Goal: Information Seeking & Learning: Learn about a topic

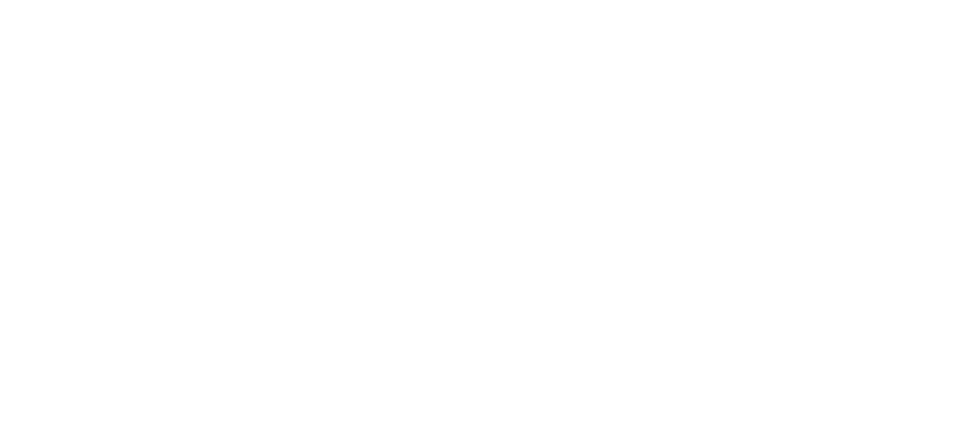
select select "******"
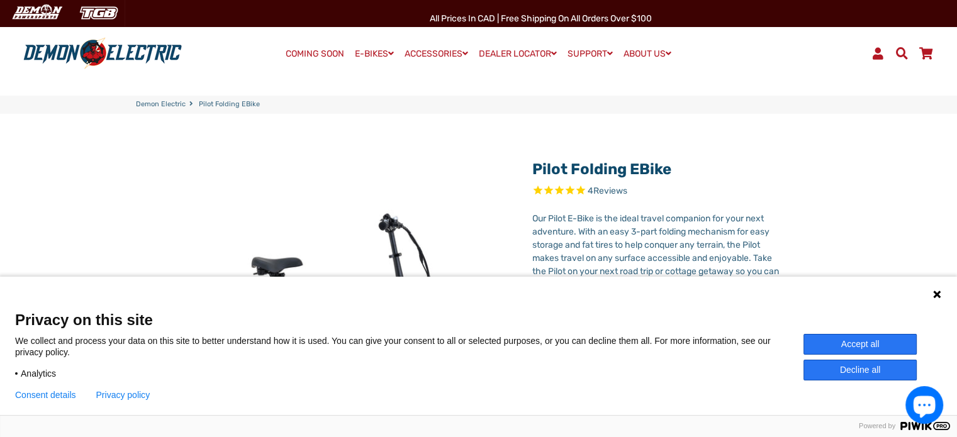
click at [847, 346] on button "Accept all" at bounding box center [860, 344] width 113 height 21
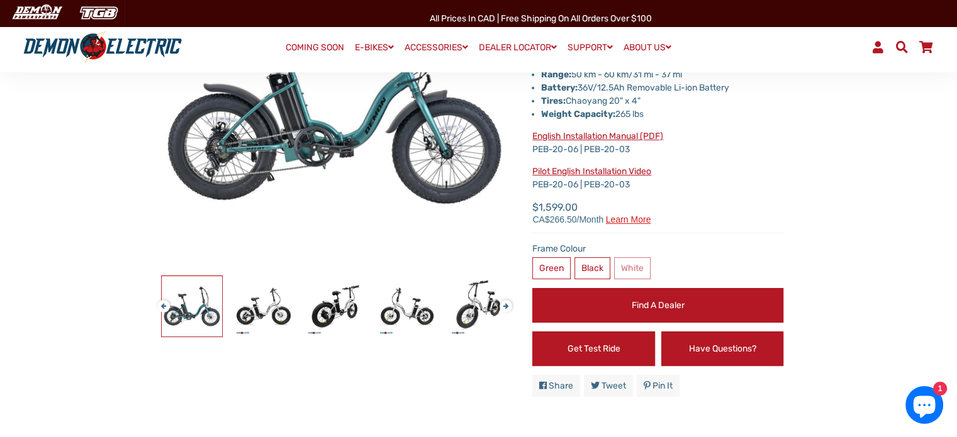
scroll to position [188, 0]
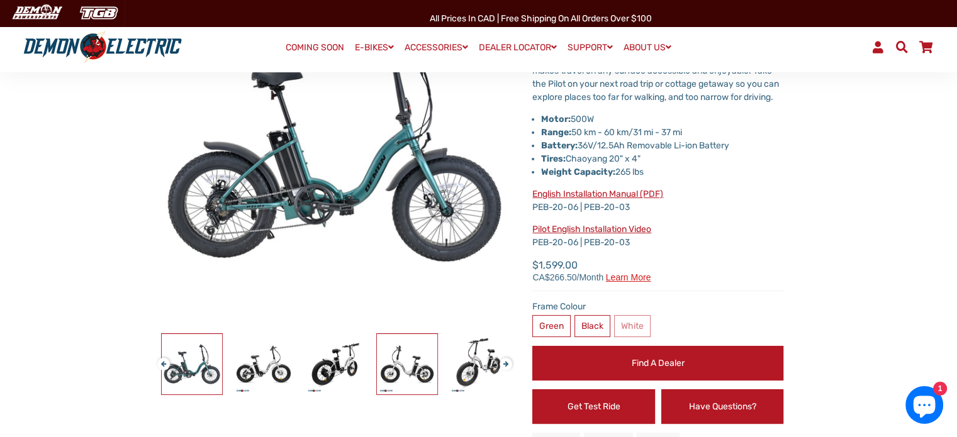
click at [415, 357] on img at bounding box center [407, 364] width 60 height 60
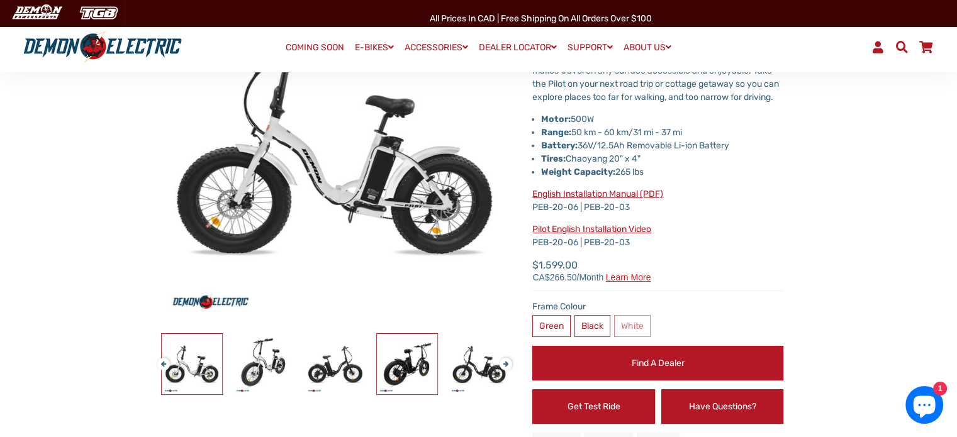
click at [406, 357] on img at bounding box center [407, 364] width 60 height 60
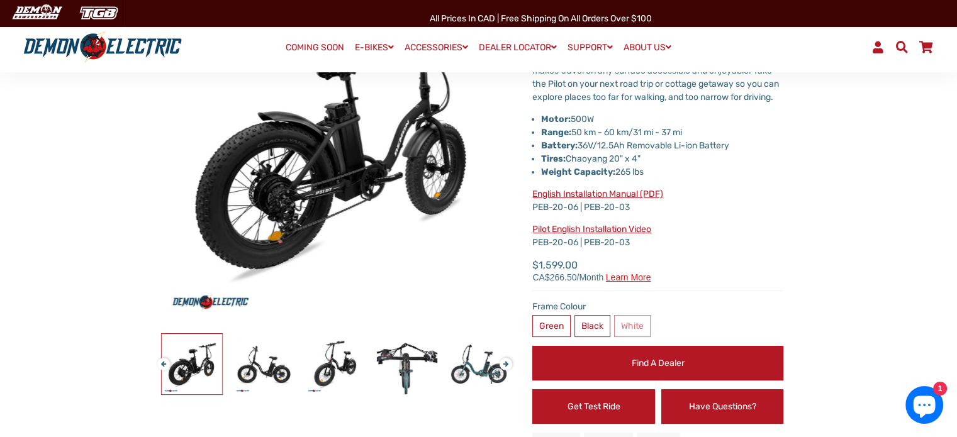
click at [163, 365] on button "Previous" at bounding box center [161, 359] width 8 height 14
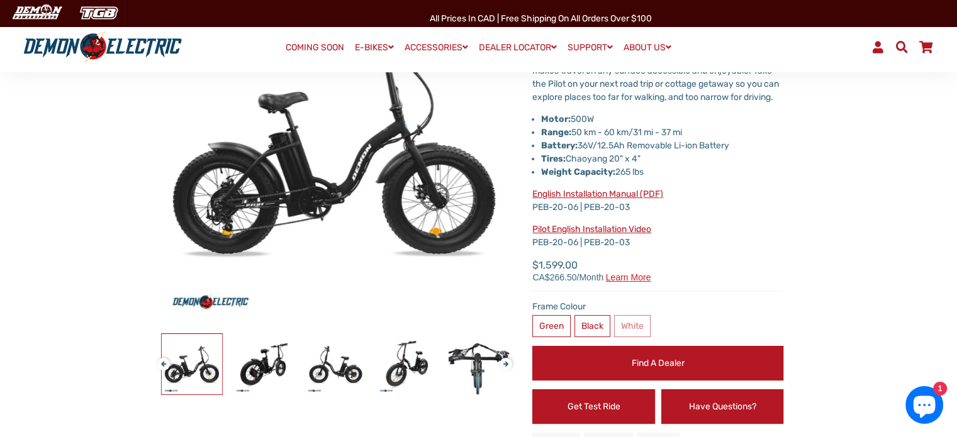
click at [163, 365] on button "Previous" at bounding box center [161, 359] width 8 height 14
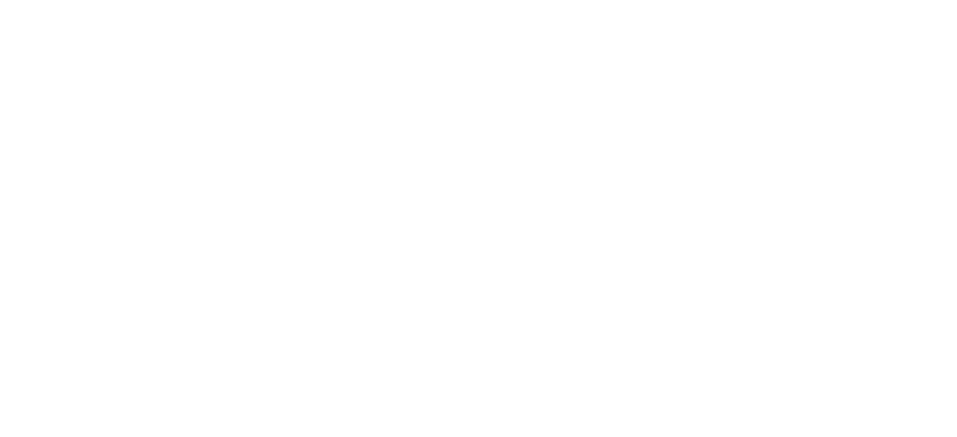
select select "******"
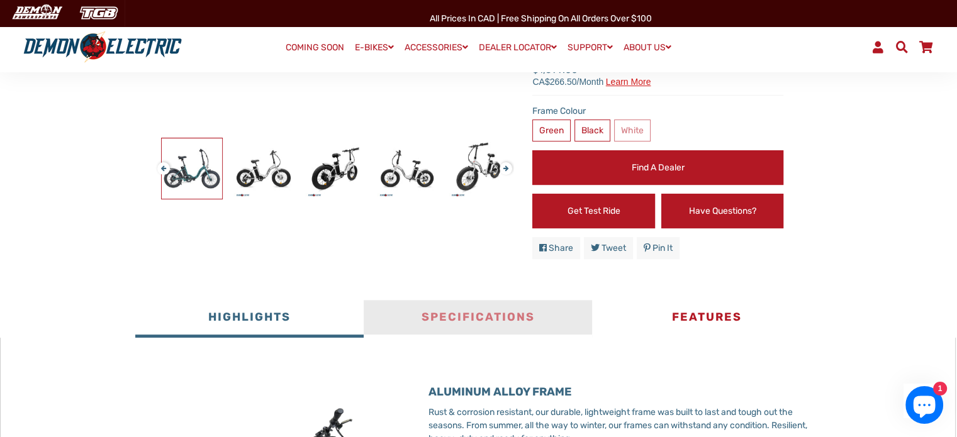
scroll to position [502, 0]
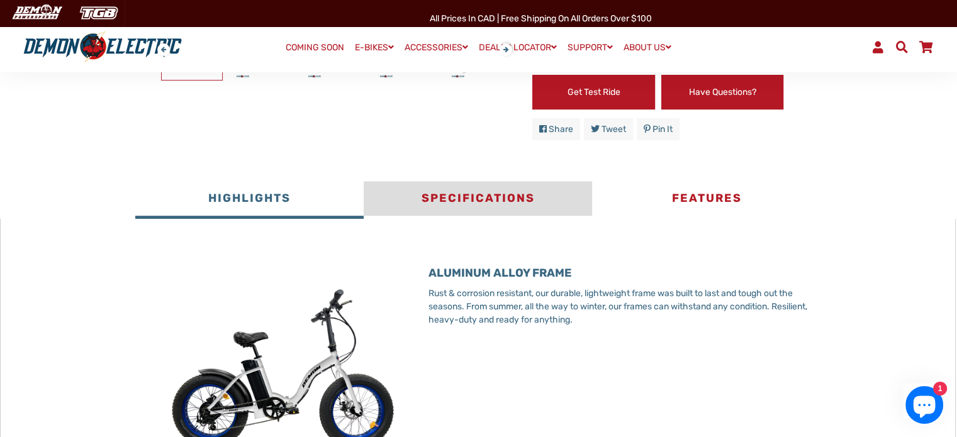
click at [498, 208] on button "Specifications" at bounding box center [478, 200] width 228 height 38
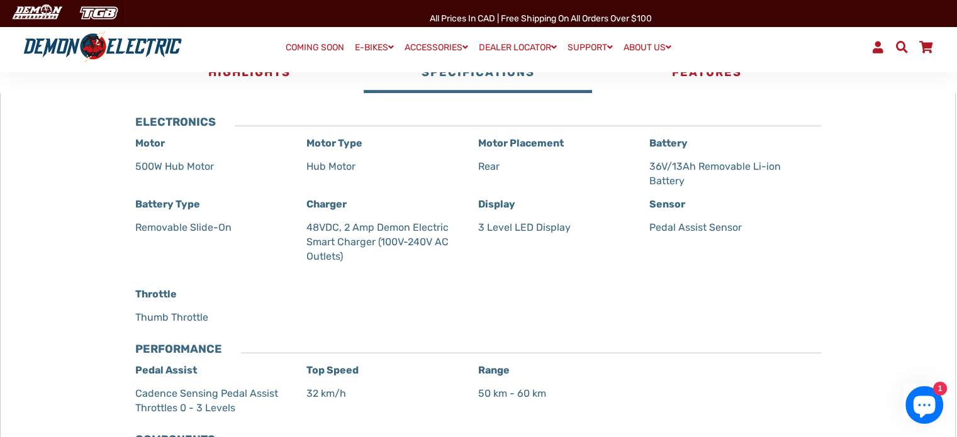
scroll to position [439, 0]
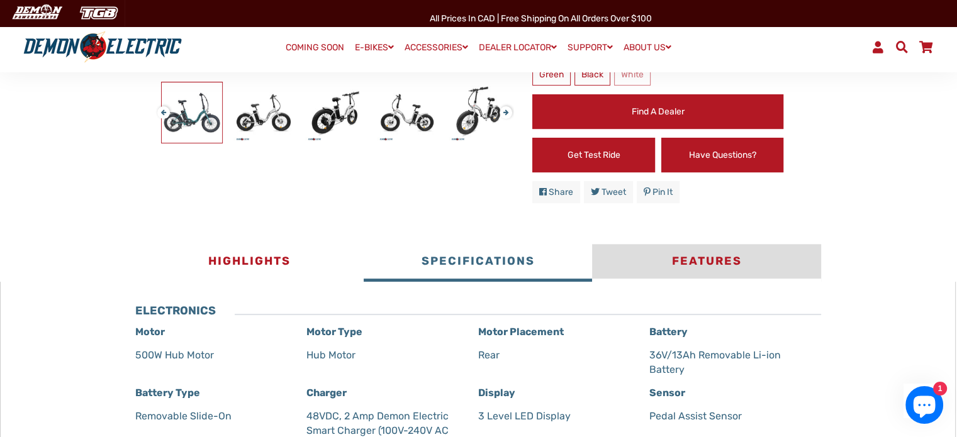
click at [717, 282] on button "Features" at bounding box center [706, 263] width 228 height 38
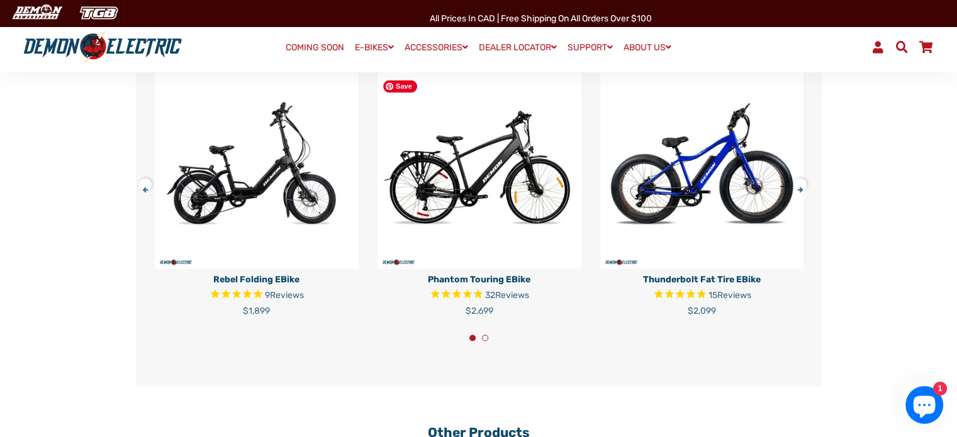
scroll to position [2075, 0]
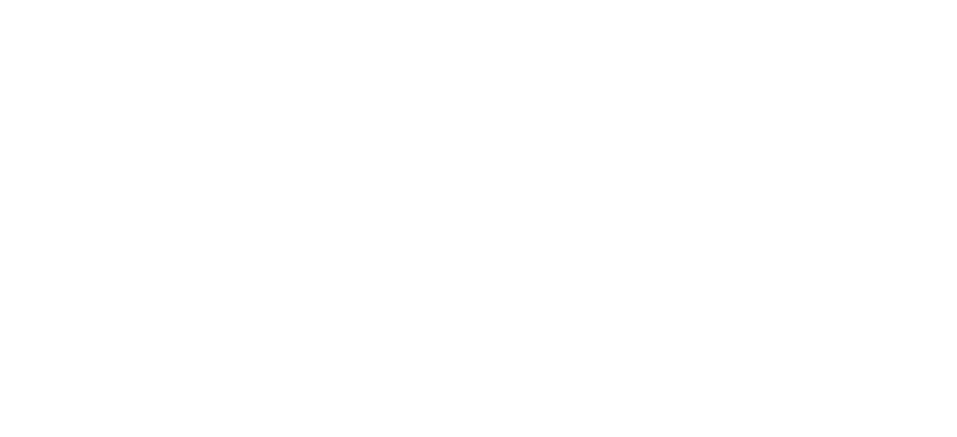
select select "******"
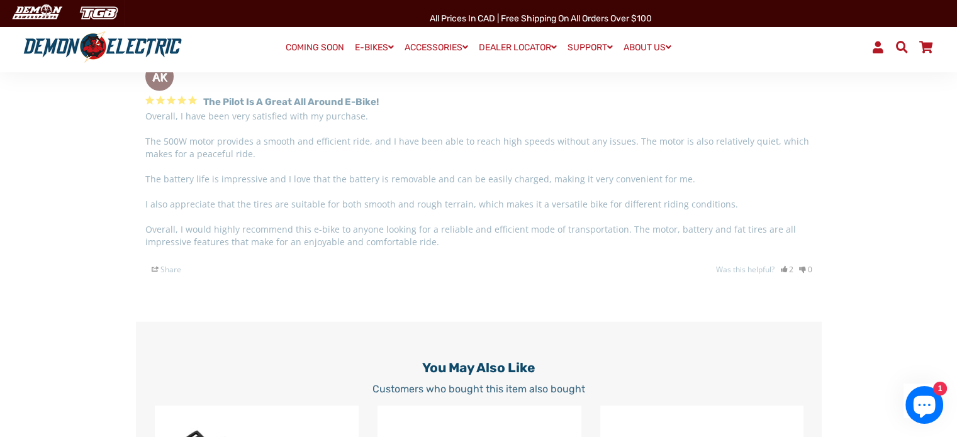
scroll to position [2832, 0]
click at [616, 191] on p "Overall, I have been very satisfied with my purchase. The 500W motor provides a…" at bounding box center [478, 178] width 667 height 138
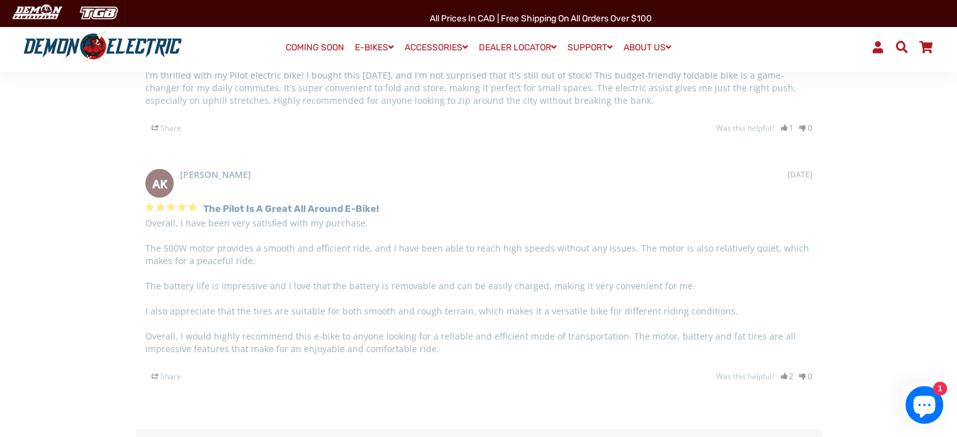
scroll to position [2706, 0]
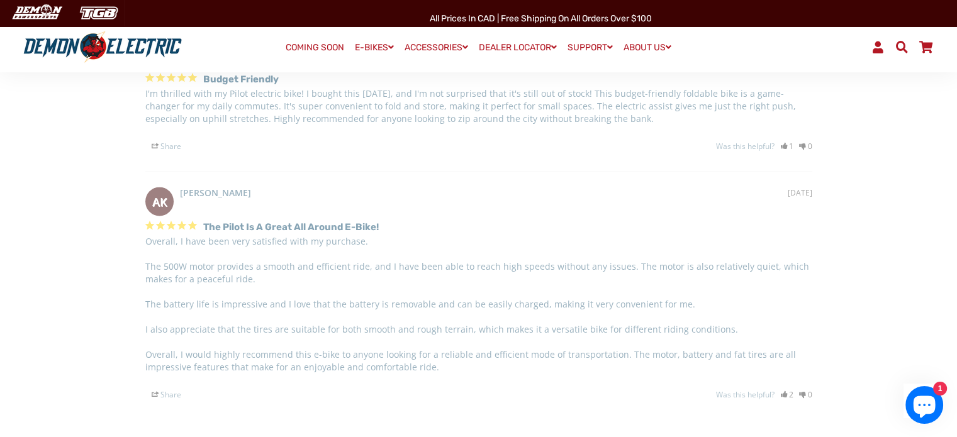
click at [289, 235] on h3 "The Pilot is a great all around e-bike!" at bounding box center [291, 227] width 176 height 15
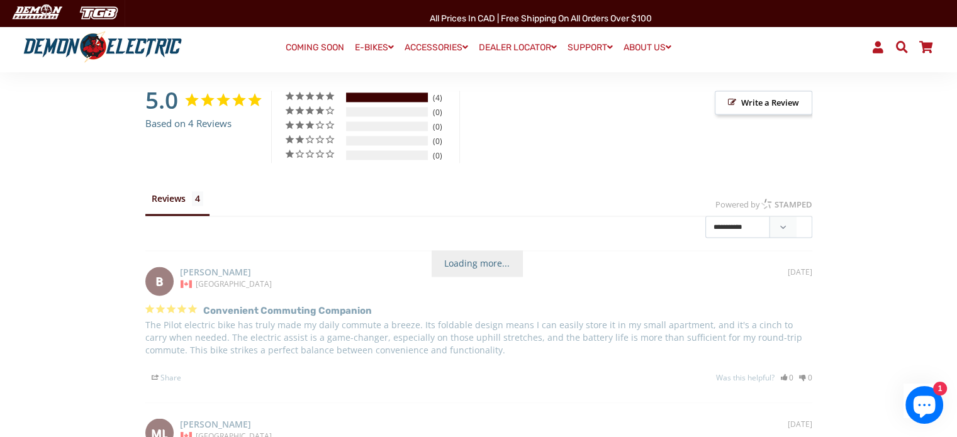
scroll to position [2140, 0]
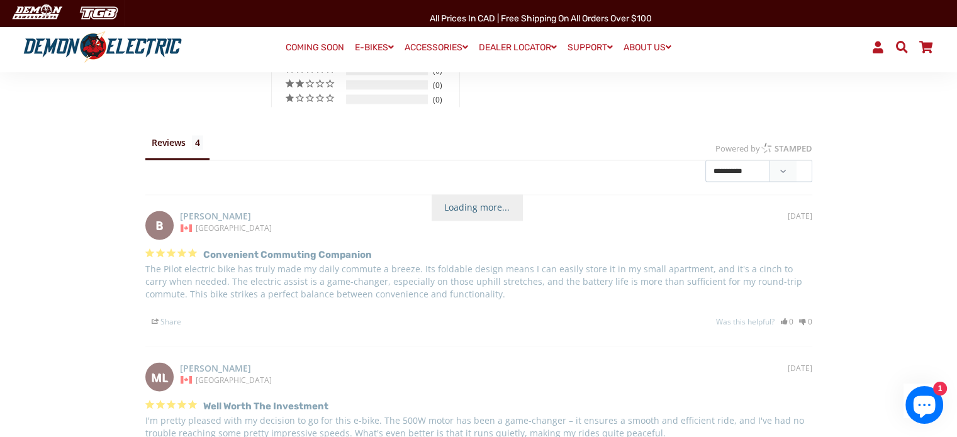
click at [458, 216] on span "Loading more..." at bounding box center [477, 207] width 91 height 26
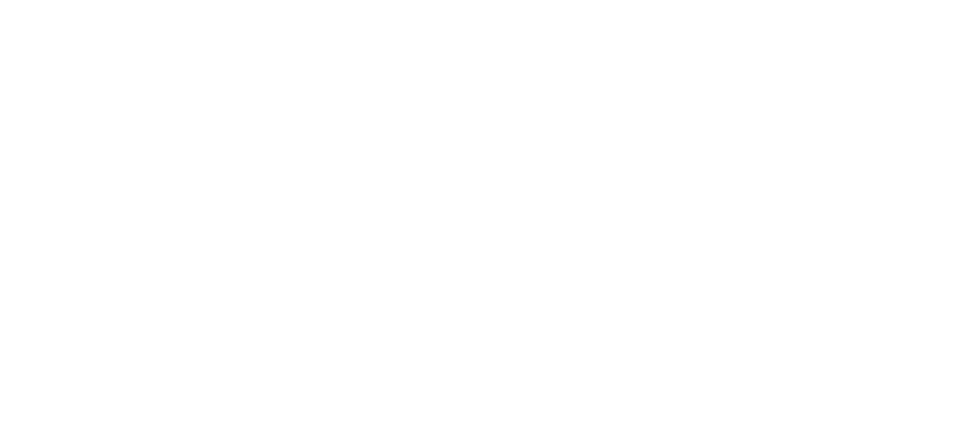
select select "******"
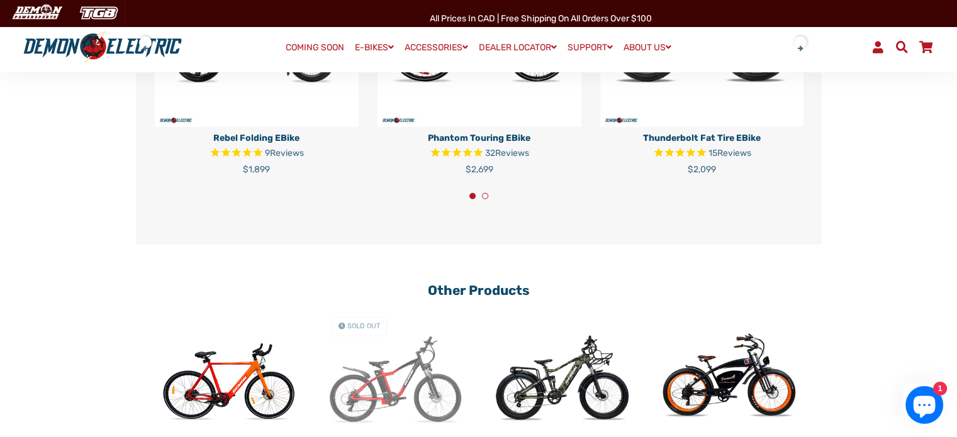
scroll to position [3595, 0]
